Goal: Information Seeking & Learning: Find specific fact

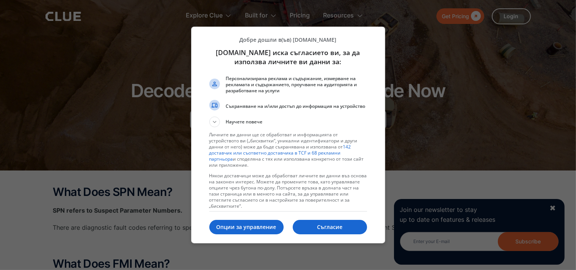
click at [212, 116] on li "Съхраняване на и/или достъп до информация на устройство" at bounding box center [288, 108] width 158 height 17
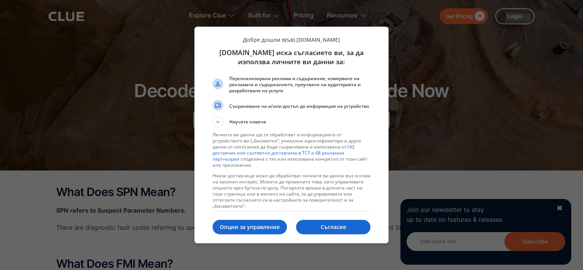
click at [342, 228] on p "Съгласие" at bounding box center [333, 227] width 74 height 8
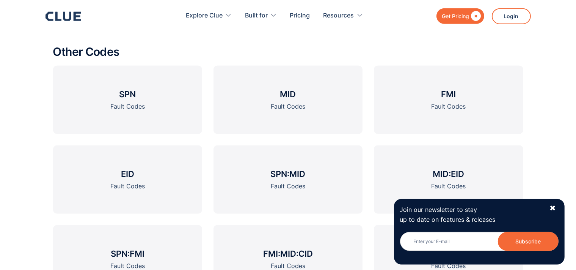
scroll to position [881, 0]
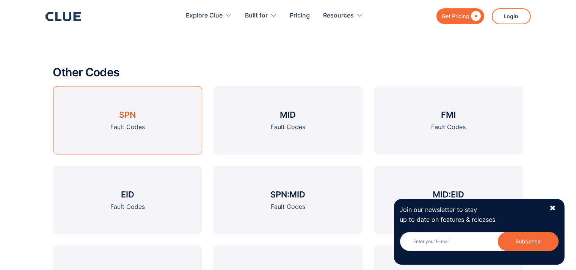
click at [137, 116] on link "SPN Fault Codes" at bounding box center [127, 120] width 149 height 68
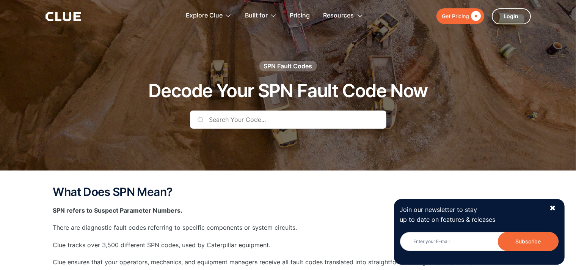
click at [197, 118] on input "text" at bounding box center [288, 119] width 197 height 18
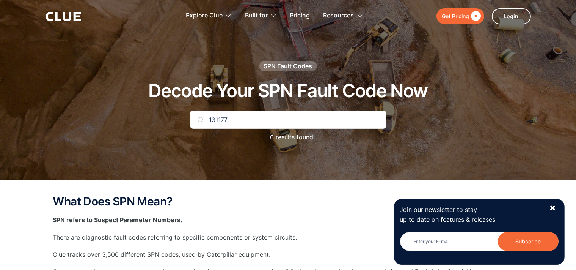
drag, startPoint x: 242, startPoint y: 120, endPoint x: 187, endPoint y: 116, distance: 54.7
click at [190, 116] on input "131177" at bounding box center [288, 119] width 197 height 18
type input "105"
click at [294, 136] on p "15 results found" at bounding box center [287, 136] width 53 height 9
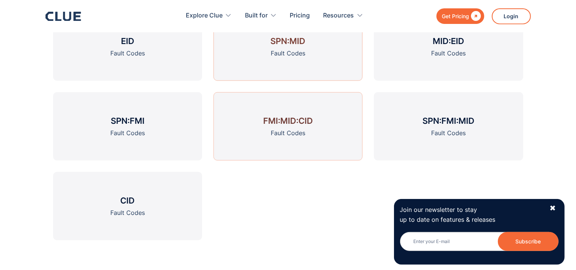
scroll to position [1041, 0]
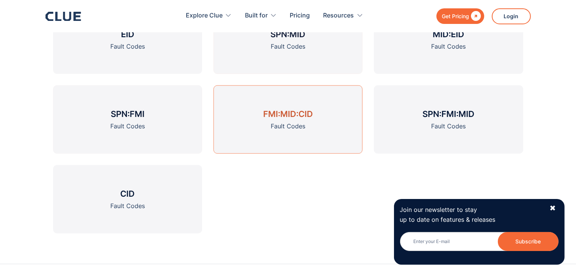
click at [159, 109] on link "SPN:FMI Fault Codes" at bounding box center [127, 119] width 149 height 68
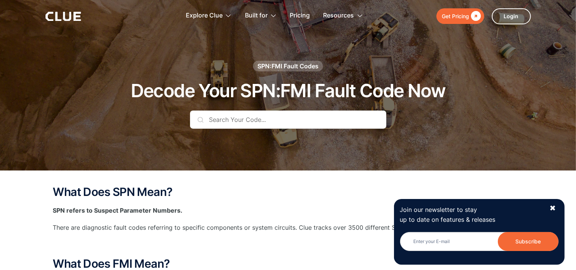
click at [227, 114] on input "text" at bounding box center [288, 119] width 197 height 18
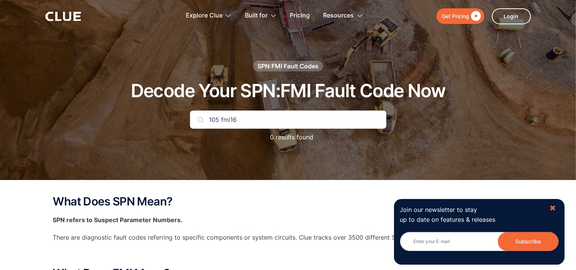
click at [556, 208] on div "✖" at bounding box center [553, 207] width 6 height 9
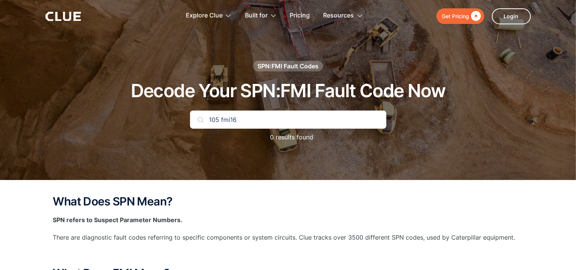
click at [209, 117] on input "105 fmi16" at bounding box center [288, 119] width 197 height 18
click at [245, 118] on input "SPN: 105 fmi16" at bounding box center [288, 119] width 197 height 18
drag, startPoint x: 248, startPoint y: 118, endPoint x: 235, endPoint y: 116, distance: 13.4
click at [235, 116] on input "SPN: 105 fmi:16" at bounding box center [288, 119] width 197 height 18
drag, startPoint x: 250, startPoint y: 121, endPoint x: 184, endPoint y: 110, distance: 66.6
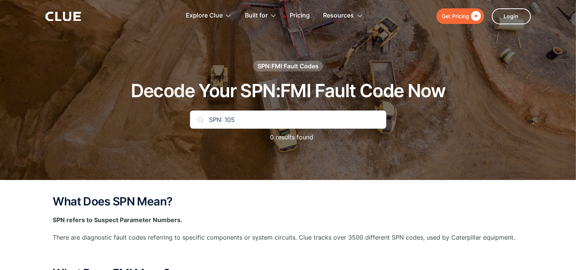
click at [190, 110] on input "SPN: 105" at bounding box center [288, 119] width 197 height 18
click at [272, 94] on h1 "Decode Your SPN:FMI Fault Code Now" at bounding box center [288, 91] width 315 height 20
click at [278, 66] on div "SPN:FMI Fault Codes" at bounding box center [288, 66] width 61 height 8
drag, startPoint x: 220, startPoint y: 119, endPoint x: 209, endPoint y: 121, distance: 10.4
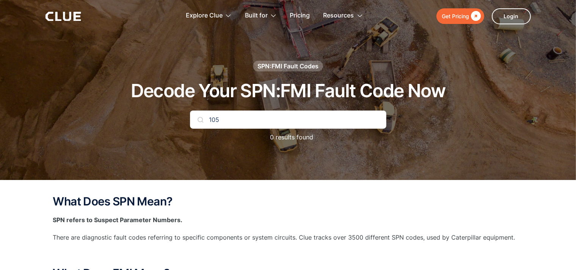
click at [209, 121] on input "105" at bounding box center [288, 119] width 197 height 18
type input "S"
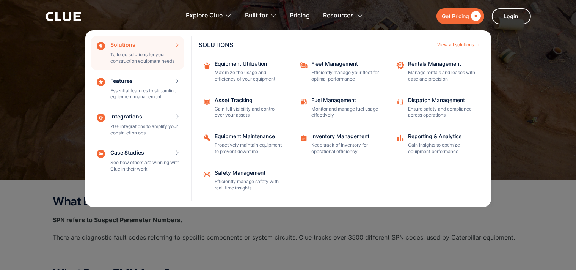
type input "FMI:"
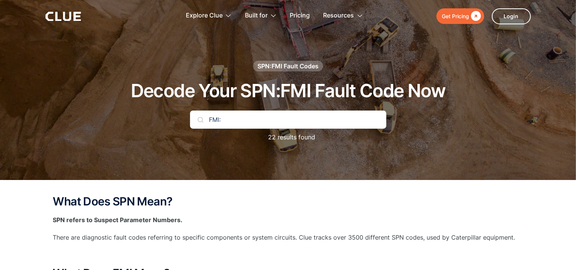
click at [544, 93] on div at bounding box center [288, 90] width 576 height 180
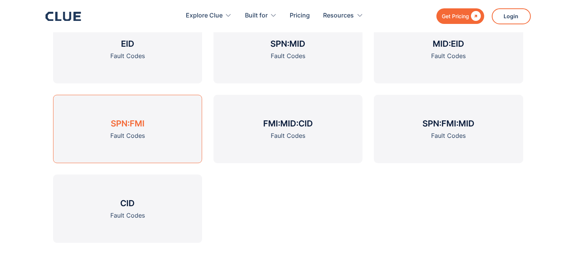
scroll to position [921, 0]
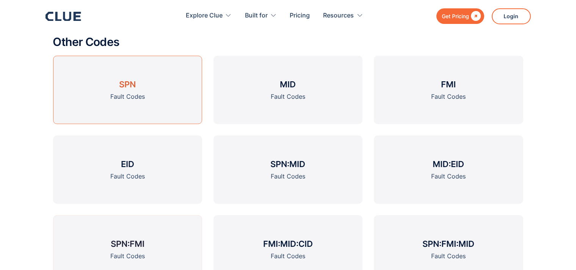
click at [136, 96] on div "Fault Codes" at bounding box center [127, 96] width 35 height 9
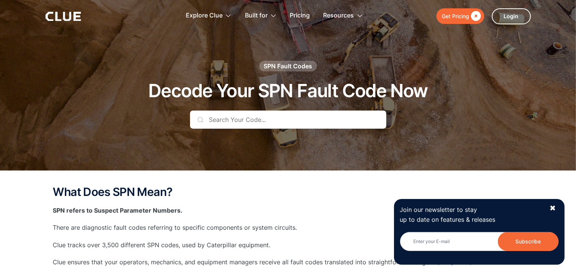
click at [209, 114] on input "text" at bounding box center [288, 119] width 197 height 18
click at [217, 120] on input "text" at bounding box center [288, 119] width 197 height 18
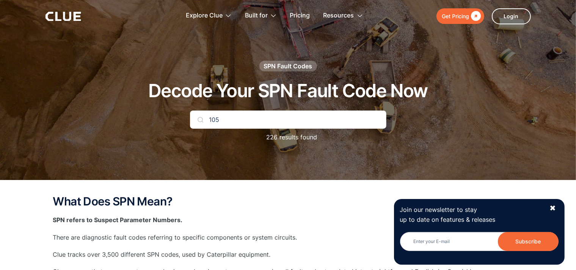
type input "105"
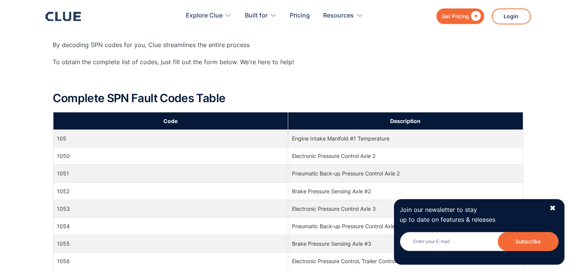
scroll to position [240, 0]
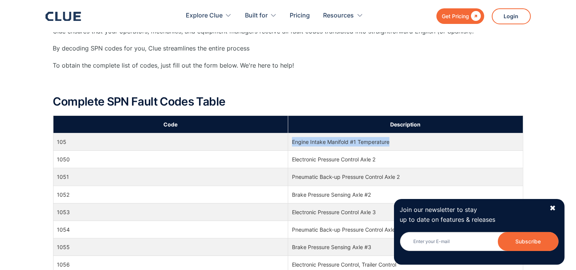
drag, startPoint x: 395, startPoint y: 143, endPoint x: 293, endPoint y: 141, distance: 102.8
click at [293, 141] on td "Engine Intake Manifold #1 Temperature" at bounding box center [405, 141] width 235 height 17
copy td "Engine Intake Manifold #1 Temperature"
